Goal: Information Seeking & Learning: Learn about a topic

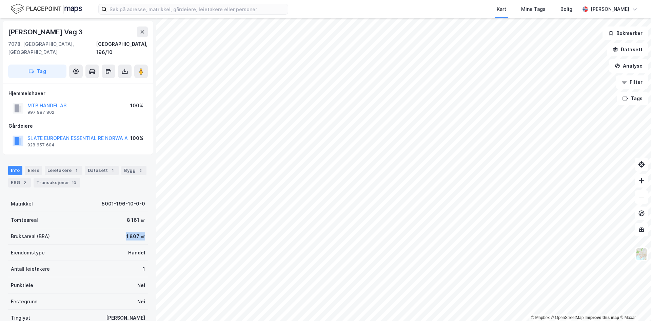
click at [143, 228] on div "Reier Søbstads Veg 3 7078, [GEOGRAPHIC_DATA], [GEOGRAPHIC_DATA] [GEOGRAPHIC_DAT…" at bounding box center [78, 169] width 156 height 302
click at [138, 216] on div "8 161 ㎡" at bounding box center [136, 220] width 18 height 8
click at [85, 166] on div "Datasett 1" at bounding box center [102, 170] width 34 height 9
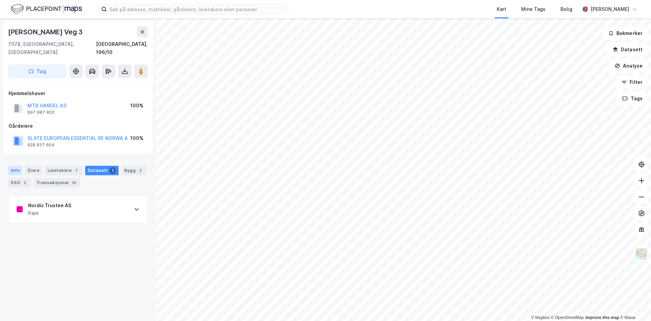
click at [13, 166] on div "Info" at bounding box center [15, 170] width 14 height 9
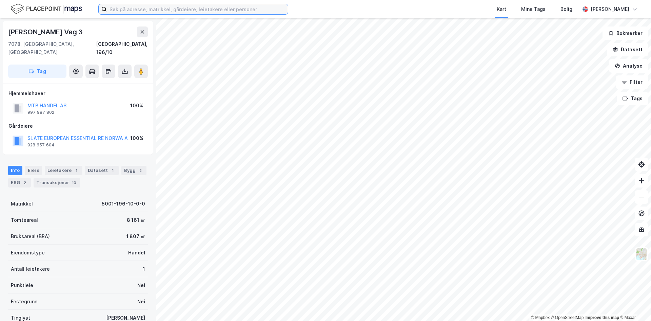
click at [199, 7] on input at bounding box center [197, 9] width 181 height 10
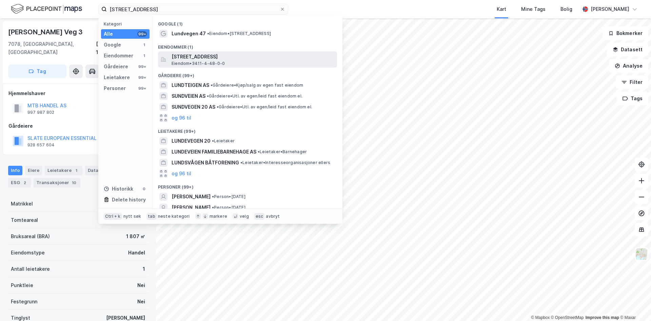
click at [233, 58] on span "[STREET_ADDRESS]" at bounding box center [253, 57] width 163 height 8
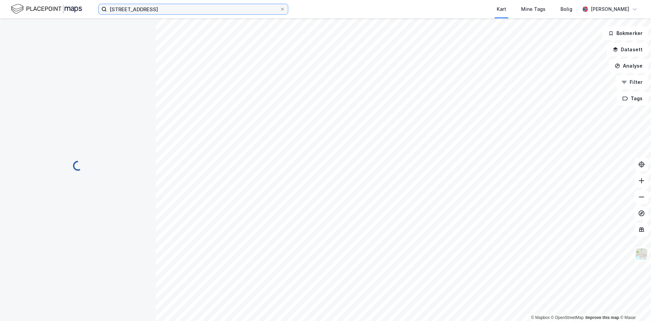
click at [173, 12] on input "[STREET_ADDRESS]" at bounding box center [193, 9] width 173 height 10
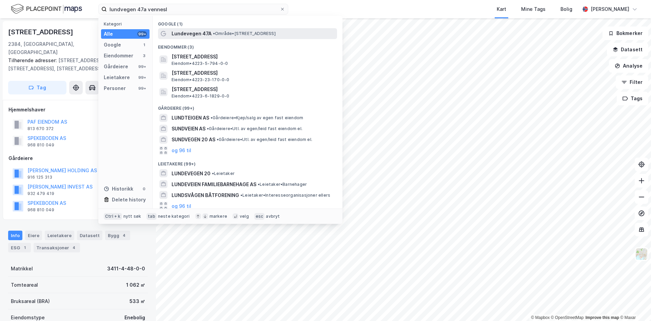
click at [202, 30] on span "Lundevegen 47A" at bounding box center [192, 34] width 40 height 8
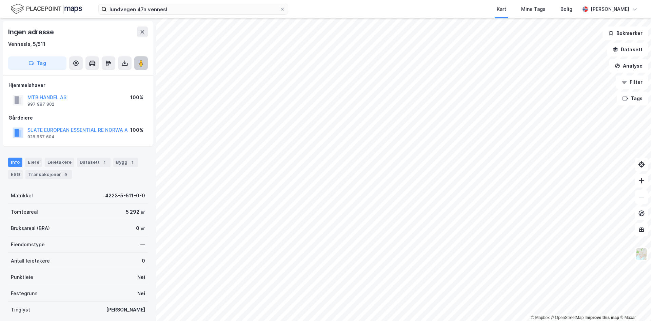
click at [140, 65] on image at bounding box center [141, 63] width 4 height 7
click at [160, 11] on input "lundvegen 47a vennesl" at bounding box center [193, 9] width 173 height 10
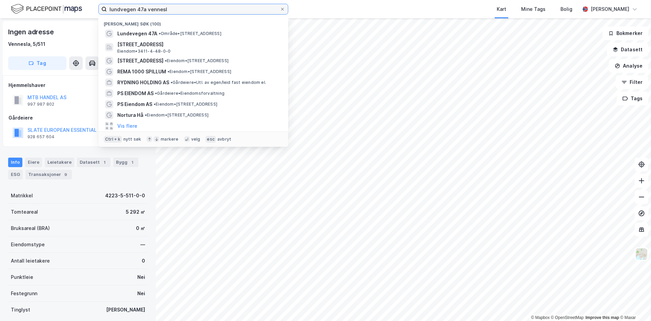
click at [187, 11] on input "lundvegen 47a vennesl" at bounding box center [193, 9] width 173 height 10
type input "e"
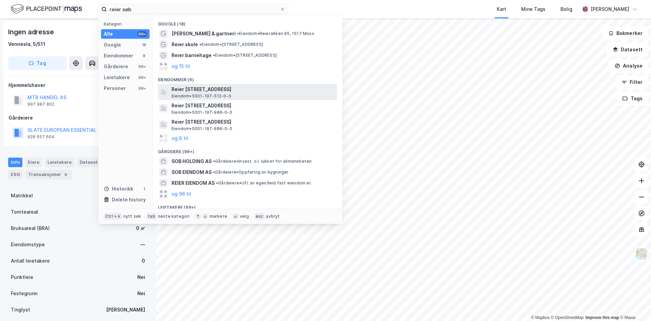
click at [213, 88] on span "Reier [STREET_ADDRESS]" at bounding box center [253, 89] width 163 height 8
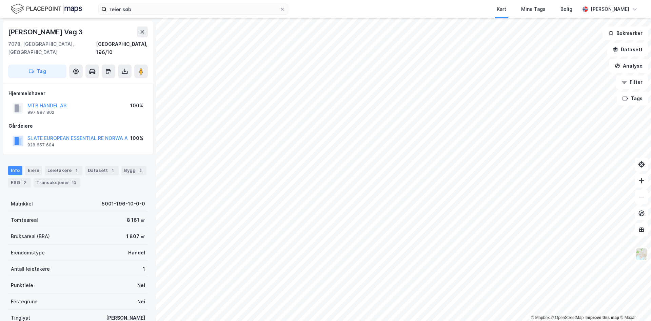
click at [137, 3] on div "reier søb Kart Mine Tags Bolig [PERSON_NAME]" at bounding box center [325, 9] width 651 height 18
click at [134, 9] on input "reier søb" at bounding box center [193, 9] width 173 height 10
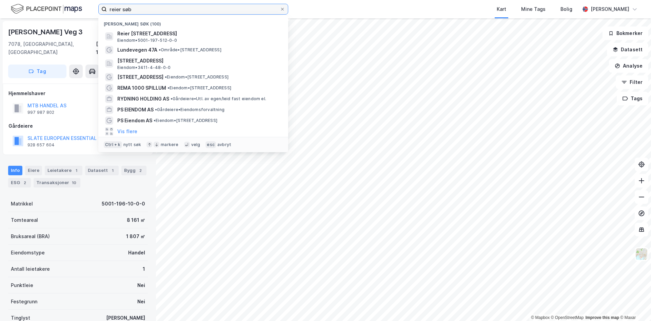
click at [134, 9] on input "reier søb" at bounding box center [193, 9] width 173 height 10
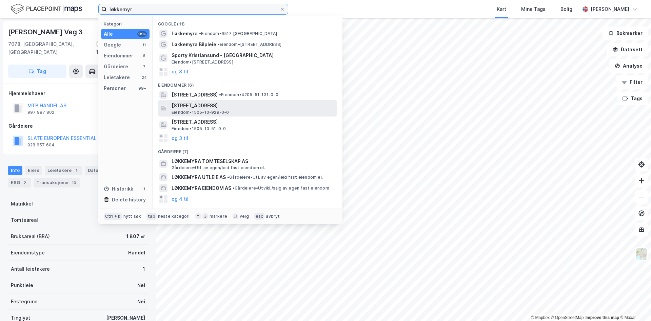
type input "løkkemyr"
click at [242, 111] on div "[STREET_ADDRESS] Eiendom • 1505-10-929-0-0" at bounding box center [254, 108] width 164 height 14
